Goal: Information Seeking & Learning: Find specific page/section

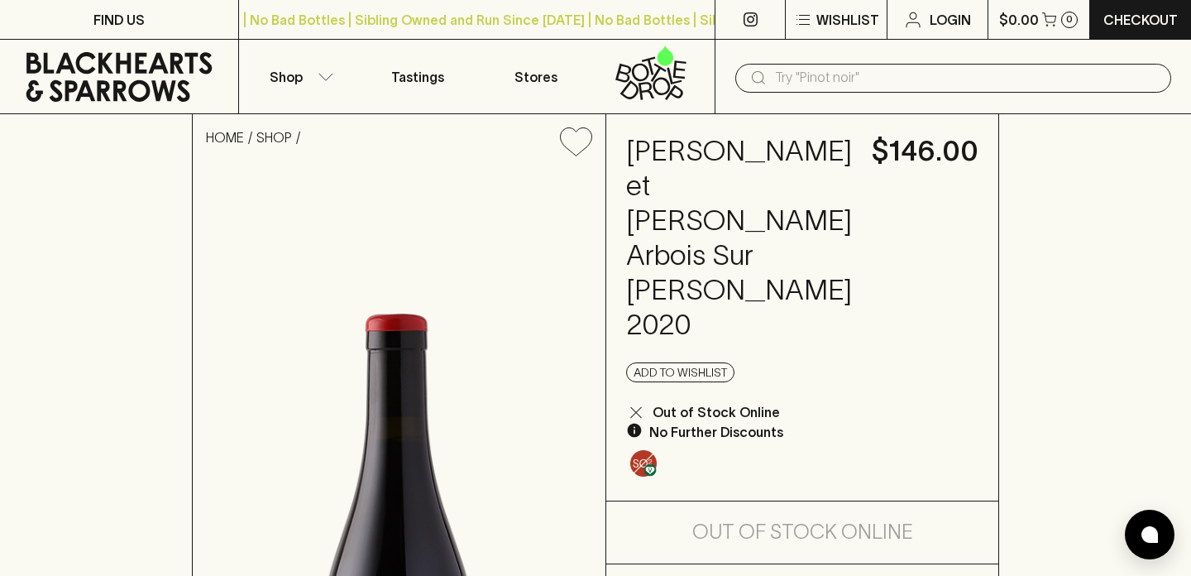
click at [723, 259] on h4 "[PERSON_NAME] et [PERSON_NAME] Arbois Sur [PERSON_NAME] 2020" at bounding box center [739, 238] width 226 height 208
copy h4 "Ganevat"
click at [779, 76] on input "text" at bounding box center [966, 78] width 383 height 26
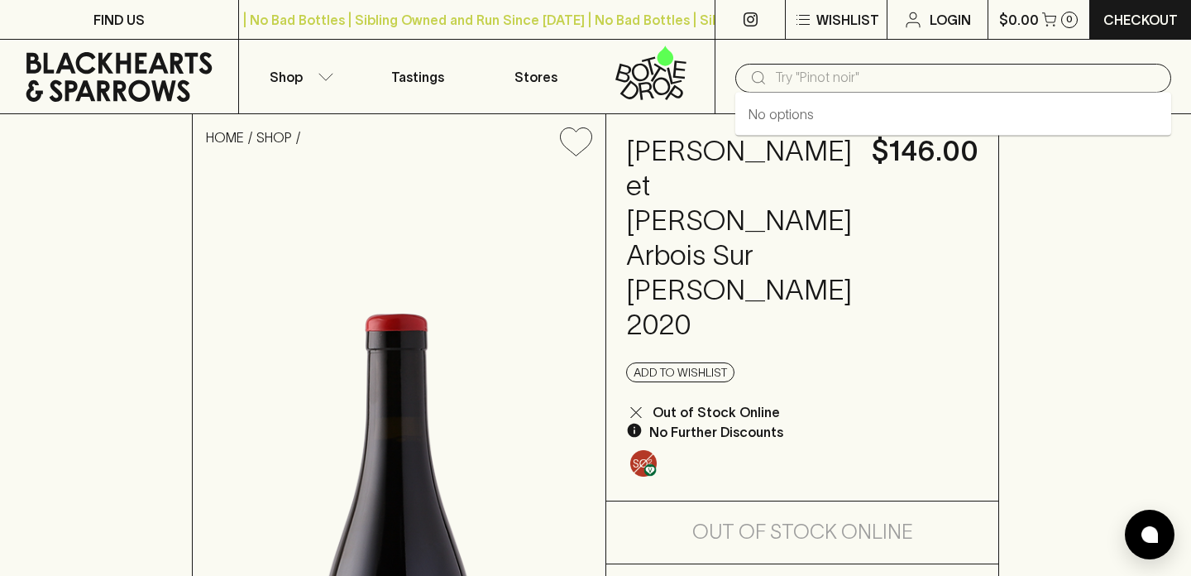
paste input "Ganevat"
type input "Ganevat"
